Goal: Task Accomplishment & Management: Use online tool/utility

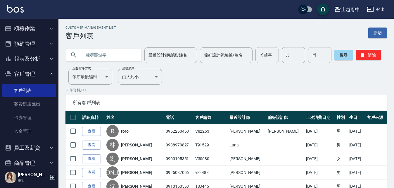
click at [115, 56] on input "text" at bounding box center [109, 55] width 55 height 16
type input "7"
type input "30115"
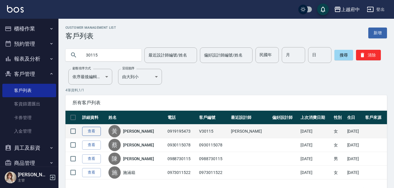
click at [89, 129] on link "查看" at bounding box center [91, 131] width 19 height 9
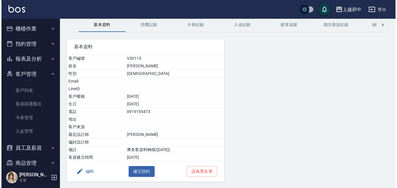
scroll to position [43, 0]
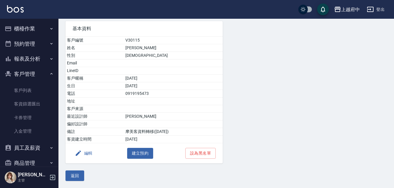
click at [86, 150] on button "編輯" at bounding box center [84, 153] width 23 height 11
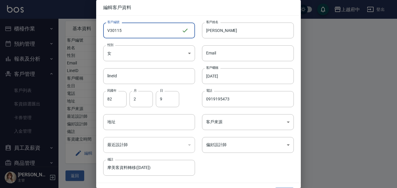
click at [139, 31] on input "V30115" at bounding box center [142, 31] width 78 height 16
drag, startPoint x: 139, startPoint y: 31, endPoint x: 111, endPoint y: 32, distance: 27.5
click at [111, 32] on input "V30115" at bounding box center [142, 31] width 78 height 16
click at [128, 32] on input "V30115" at bounding box center [142, 31] width 78 height 16
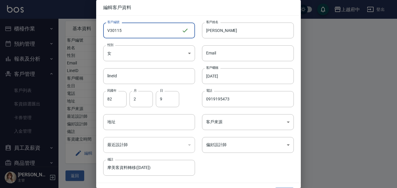
click at [128, 32] on input "V30115" at bounding box center [142, 31] width 78 height 16
type input "V86762"
click at [135, 55] on body "上越府中 登出 櫃檯作業 打帳單 帳單列表 掛單列表 營業儀表板 現金收支登錄 材料自購登錄 每日結帳 排班表 現場電腦打卡 預約管理 預約管理 單日預約紀錄…" at bounding box center [198, 72] width 397 height 231
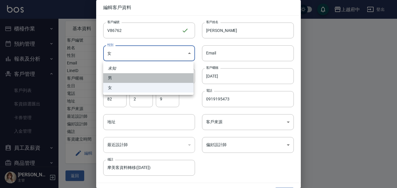
type input "[DEMOGRAPHIC_DATA]"
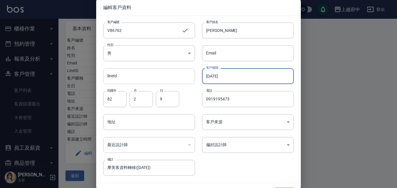
drag, startPoint x: 238, startPoint y: 74, endPoint x: 184, endPoint y: 81, distance: 54.6
click at [184, 81] on div "客戶編號 V86762 ​ 客戶編號 客戶姓名 [PERSON_NAME] 客戶姓名 性別 男 [DEMOGRAPHIC_DATA] 性別 Email Ema…" at bounding box center [195, 96] width 198 height 160
type input "2027/10"
click at [253, 160] on div "客戶編號 V86762 ​ 客戶編號 客戶姓名 [PERSON_NAME] 客戶姓名 性別 男 [DEMOGRAPHIC_DATA] 性別 Email Ema…" at bounding box center [195, 96] width 198 height 160
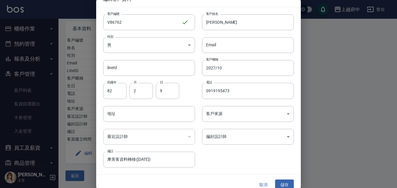
scroll to position [15, 0]
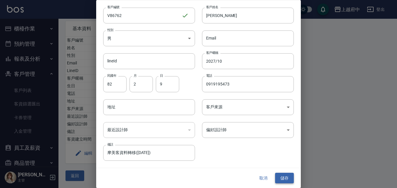
click at [284, 174] on button "儲存" at bounding box center [284, 178] width 19 height 11
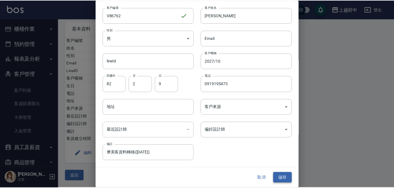
scroll to position [0, 0]
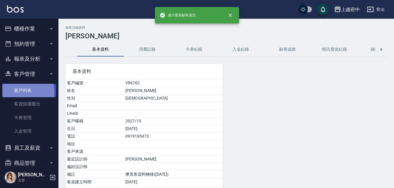
click at [16, 92] on link "客戶列表" at bounding box center [29, 90] width 54 height 13
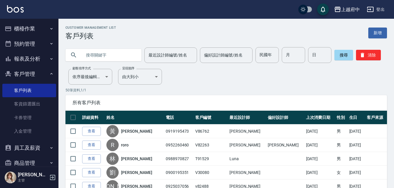
click at [119, 58] on input "text" at bounding box center [109, 55] width 55 height 16
type input "0983015242"
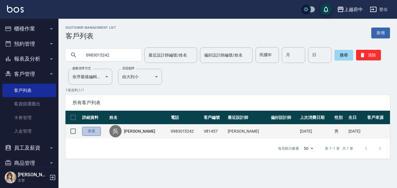
click at [95, 133] on link "查看" at bounding box center [91, 131] width 19 height 9
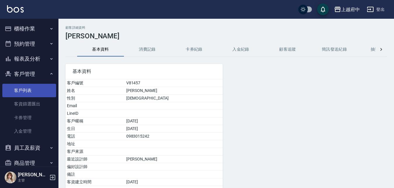
drag, startPoint x: 28, startPoint y: 87, endPoint x: 24, endPoint y: 90, distance: 4.3
click at [28, 87] on link "客戶列表" at bounding box center [29, 90] width 54 height 13
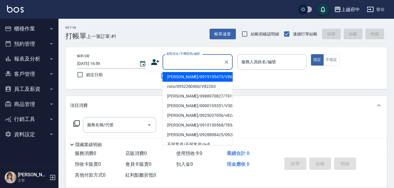
click at [185, 59] on div "顧客姓名/手機號碼/編號 顧客姓名/手機號碼/編號" at bounding box center [198, 62] width 70 height 16
type input "ㄒ"
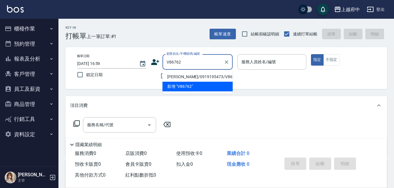
click at [192, 77] on li "黃光緯/0919195473/V86762" at bounding box center [198, 77] width 70 height 10
type input "黃光緯/0919195473/V86762"
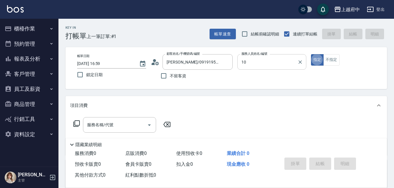
type input "Kevin-10"
type button "true"
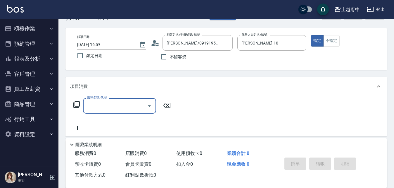
scroll to position [29, 0]
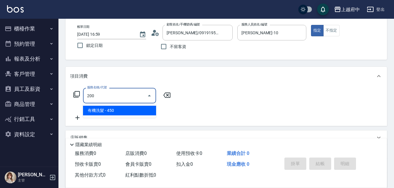
type input "有機洗髮(200)"
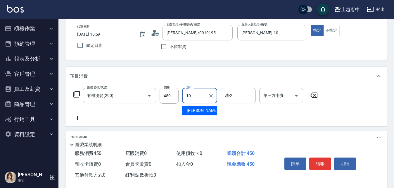
type input "Kevin-10"
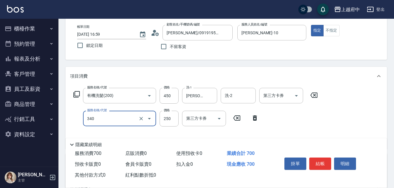
type input "剪髮(340)"
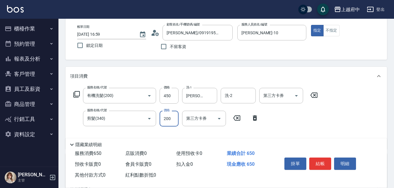
type input "200"
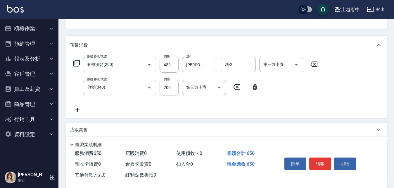
scroll to position [88, 0]
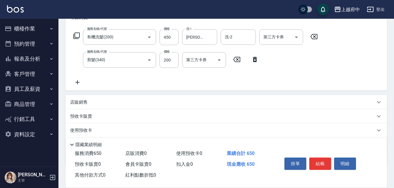
click at [83, 101] on p "店販銷售" at bounding box center [79, 102] width 18 height 6
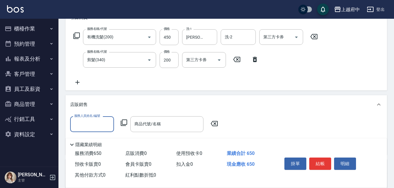
scroll to position [0, 0]
type input "Kevin-10"
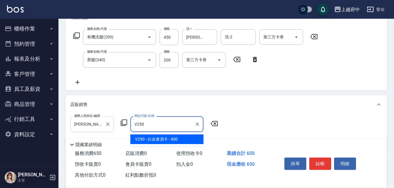
type input "白金會員卡"
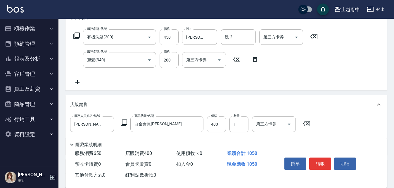
click at [196, 108] on div "店販銷售" at bounding box center [227, 104] width 322 height 19
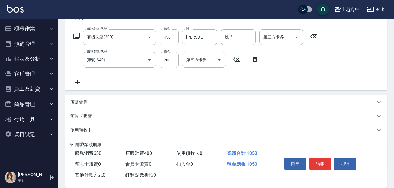
click at [212, 100] on div "店販銷售" at bounding box center [222, 102] width 305 height 6
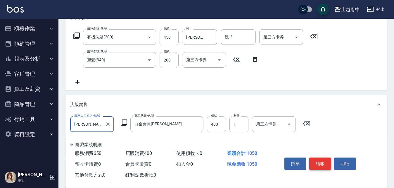
click at [324, 159] on button "結帳" at bounding box center [321, 163] width 22 height 12
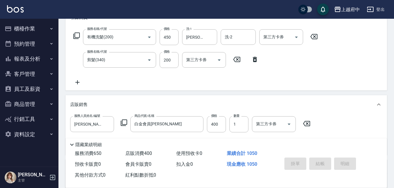
type input "2025/10/04 17:00"
